Goal: Task Accomplishment & Management: Manage account settings

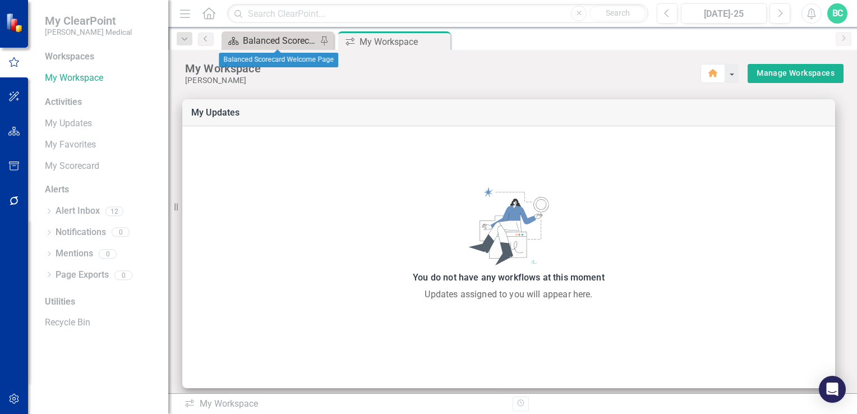
click at [284, 42] on div "Balanced Scorecard Welcome Page" at bounding box center [280, 41] width 74 height 14
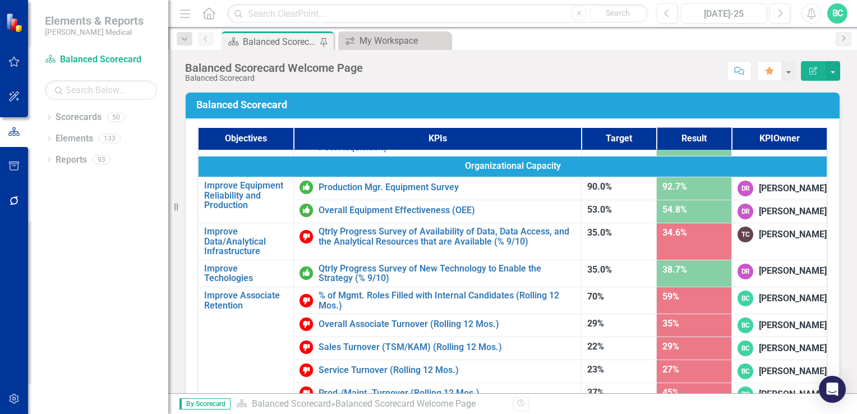
scroll to position [614, 0]
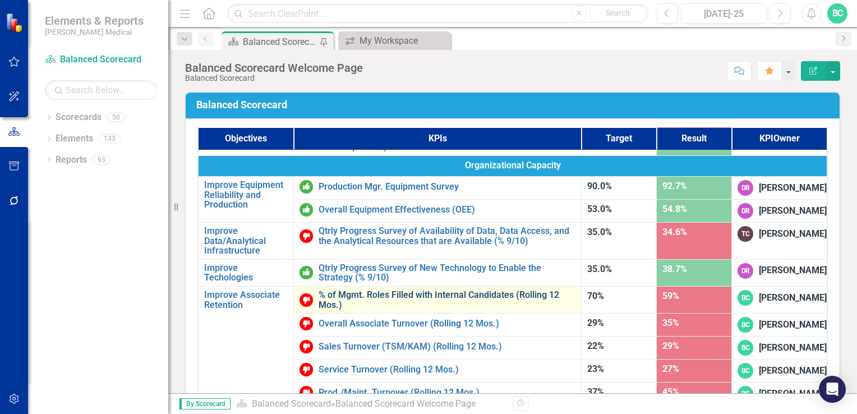
click at [406, 310] on link "% of Mgmt. Roles Filled with Internal Candidates (Rolling 12 Mos.)" at bounding box center [447, 300] width 257 height 20
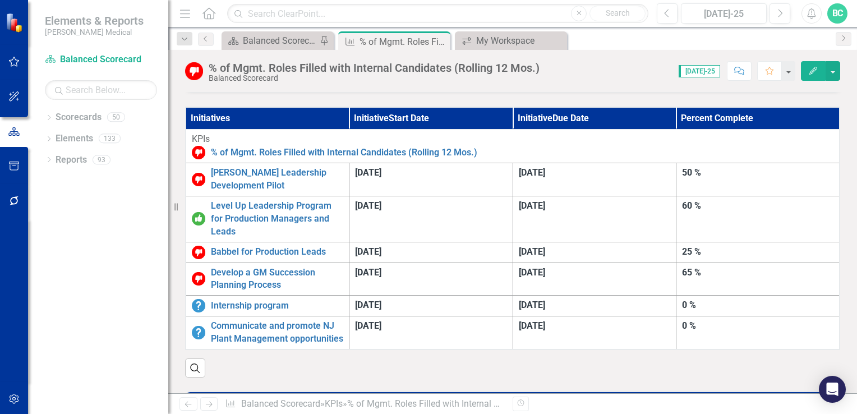
scroll to position [288, 0]
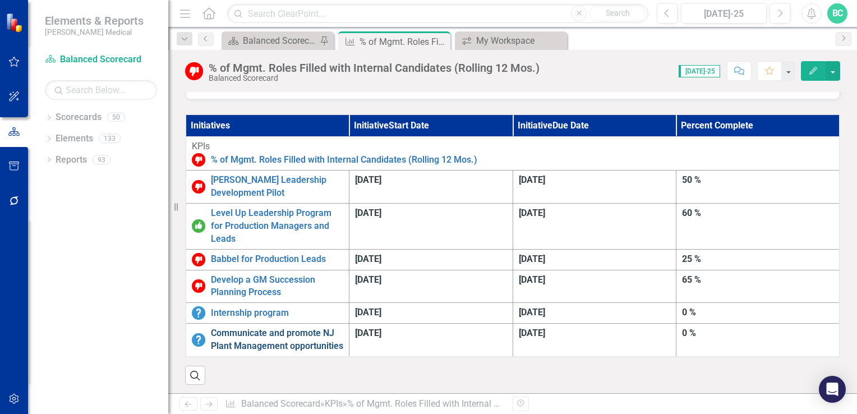
click at [343, 327] on link "Communicate and promote NJ Plant Management opportunities" at bounding box center [277, 340] width 132 height 26
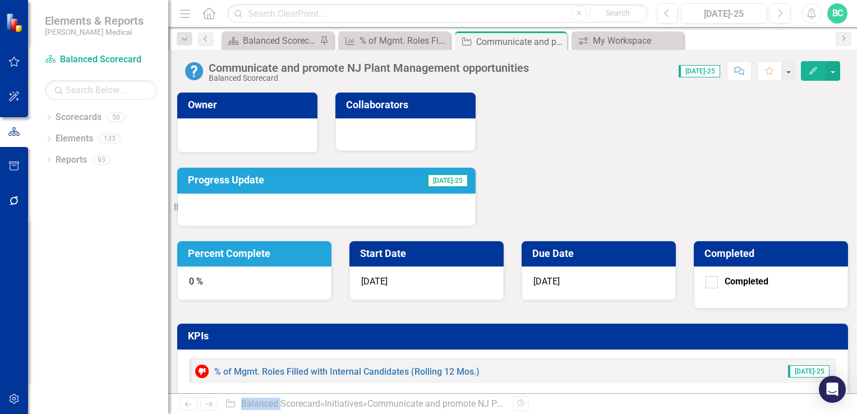
click at [325, 248] on h3 "Percent Complete" at bounding box center [256, 253] width 137 height 11
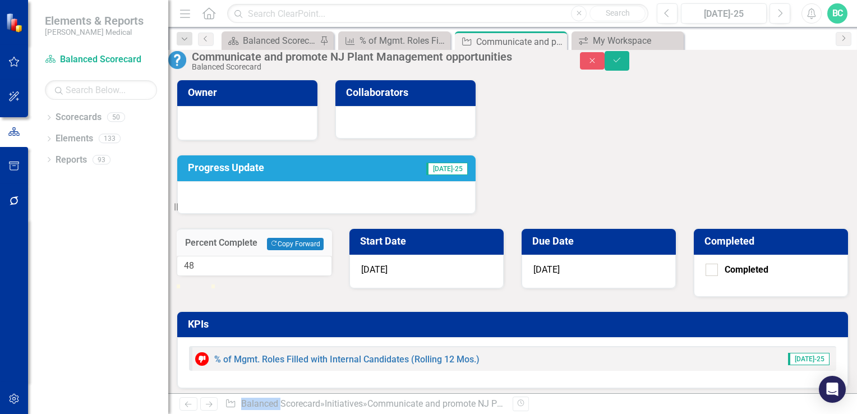
type input "50"
drag, startPoint x: 559, startPoint y: 113, endPoint x: 549, endPoint y: 179, distance: 66.9
click at [194, 284] on div at bounding box center [194, 284] width 0 height 0
click at [629, 70] on button "Save" at bounding box center [617, 61] width 25 height 20
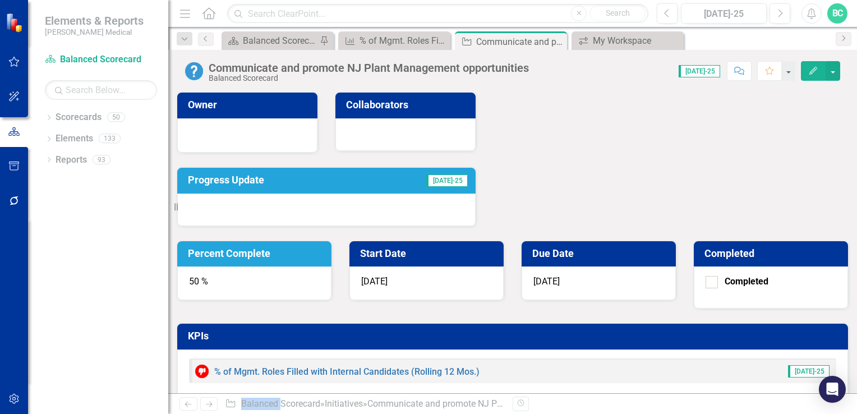
click at [240, 178] on h3 "Progress Update" at bounding box center [278, 179] width 180 height 11
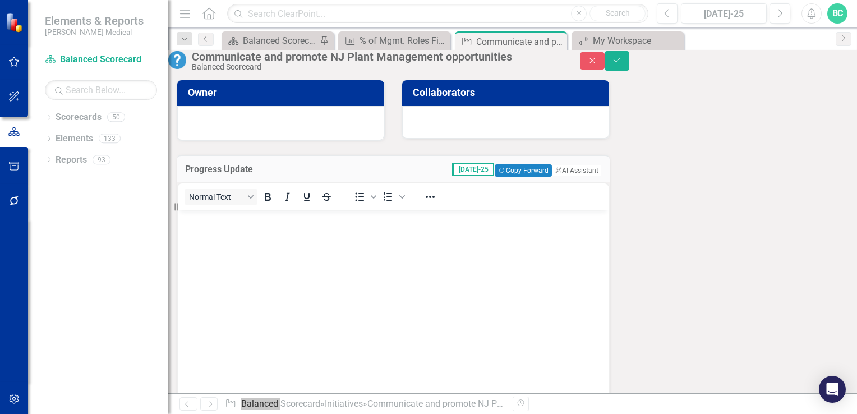
drag, startPoint x: 418, startPoint y: 388, endPoint x: 194, endPoint y: 220, distance: 279.3
click at [194, 220] on p "Rich Text Area. Press ALT-0 for help." at bounding box center [393, 218] width 425 height 13
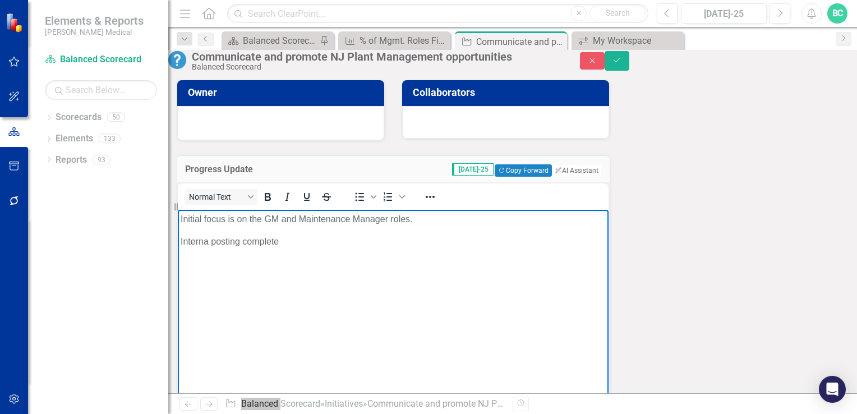
click at [209, 241] on p "Interna posting complete" at bounding box center [393, 240] width 425 height 13
click at [280, 238] on p "Internal posting complete" at bounding box center [393, 240] width 425 height 13
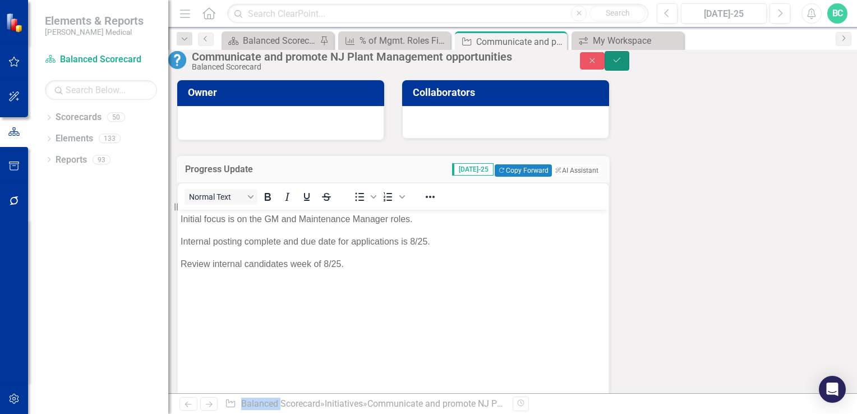
click at [629, 71] on button "Save" at bounding box center [617, 61] width 25 height 20
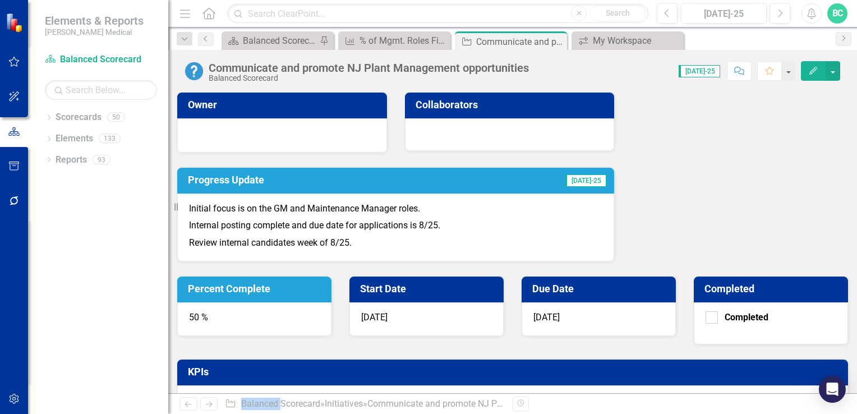
click at [325, 283] on h3 "Percent Complete" at bounding box center [256, 288] width 137 height 11
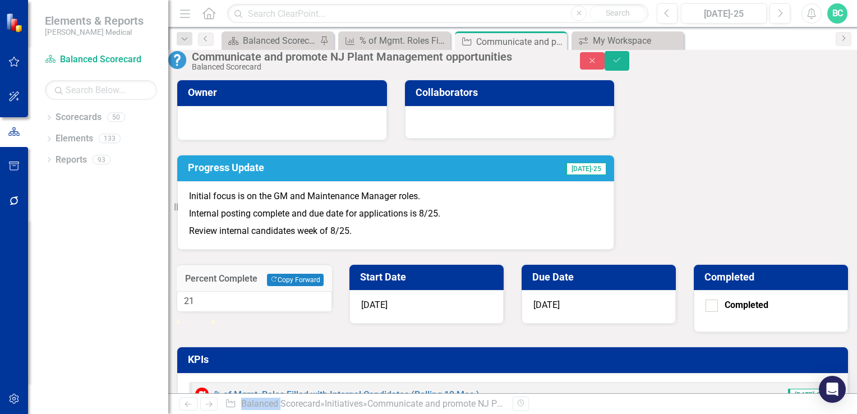
drag, startPoint x: 550, startPoint y: 176, endPoint x: 540, endPoint y: 176, distance: 10.1
click at [184, 320] on div at bounding box center [184, 320] width 0 height 0
type input "20"
click at [622, 64] on icon "Save" at bounding box center [617, 60] width 10 height 8
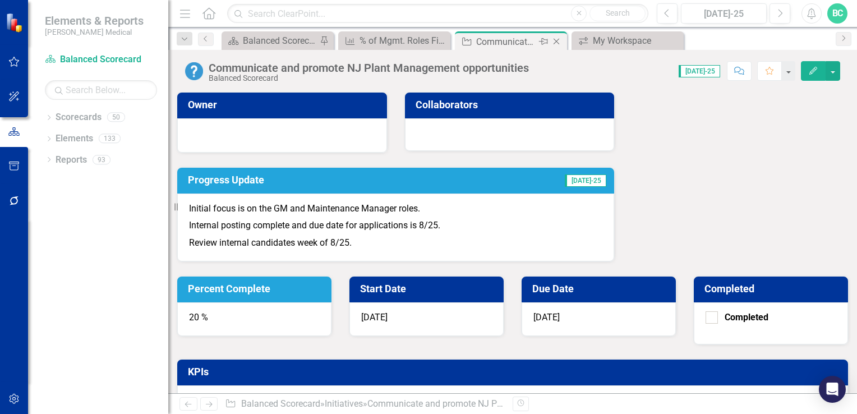
click at [561, 42] on icon "Close" at bounding box center [556, 41] width 11 height 9
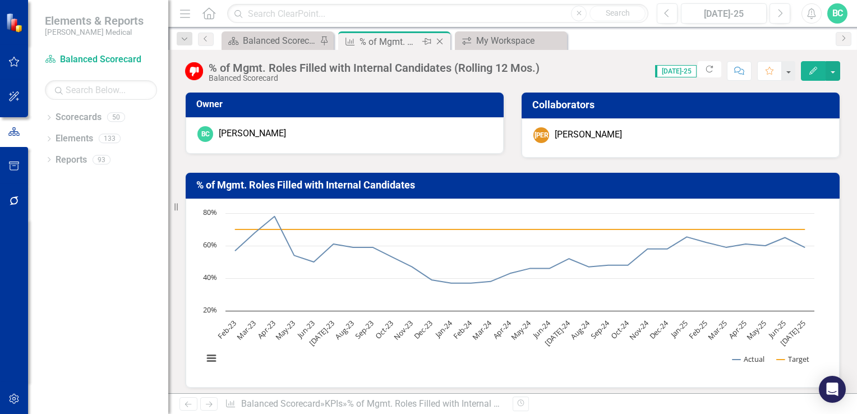
click at [406, 43] on div "% of Mgmt. Roles Filled with Internal Candidates (Rolling 12 Mos.)" at bounding box center [390, 42] width 60 height 14
click at [261, 45] on div "Balanced Scorecard Welcome Page" at bounding box center [280, 41] width 74 height 14
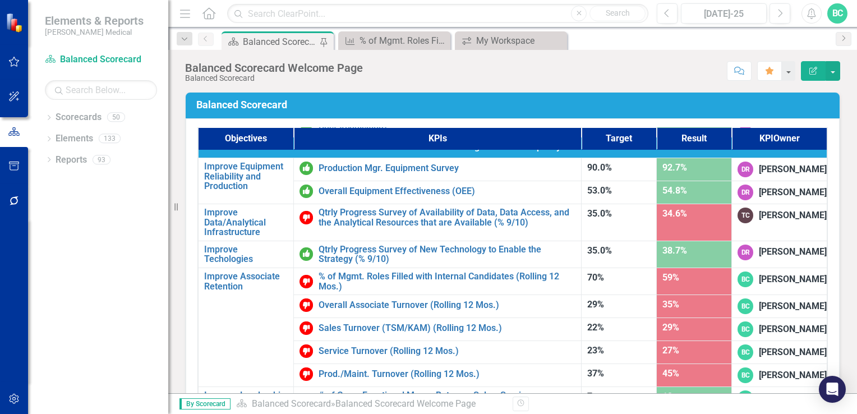
scroll to position [692, 0]
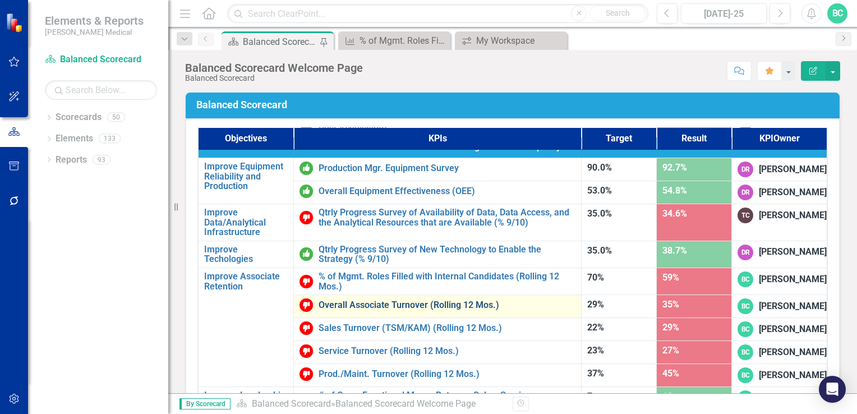
click at [393, 300] on link "Overall Associate Turnover (Rolling 12 Mos.)" at bounding box center [447, 305] width 257 height 10
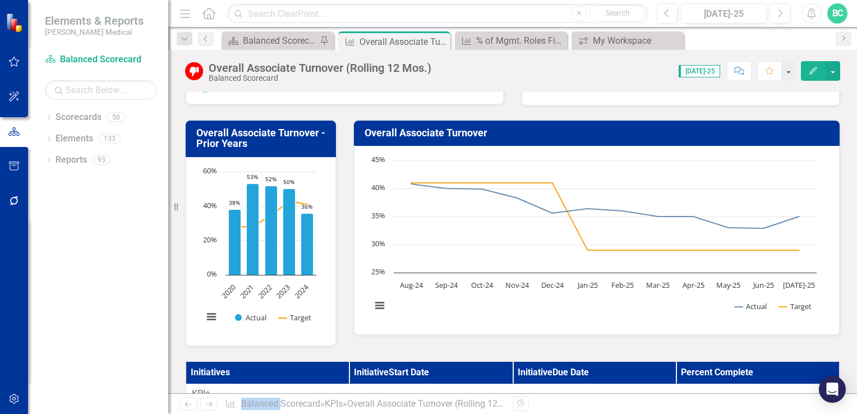
scroll to position [68, 0]
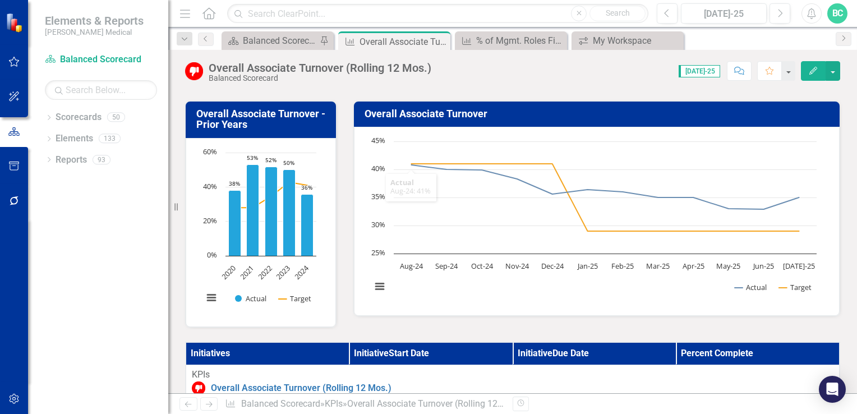
click at [426, 329] on div "Initiatives Initiative Start Date Initiative Due Date Percent Complete KPIs Ove…" at bounding box center [513, 400] width 672 height 145
